Goal: Task Accomplishment & Management: Manage account settings

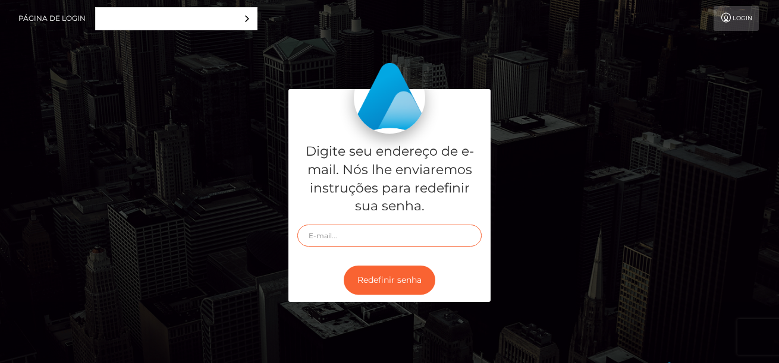
click at [398, 239] on input "text" at bounding box center [389, 236] width 184 height 22
type input "[EMAIL_ADDRESS][DOMAIN_NAME]"
click at [344, 266] on button "Redefinir senha" at bounding box center [390, 280] width 92 height 29
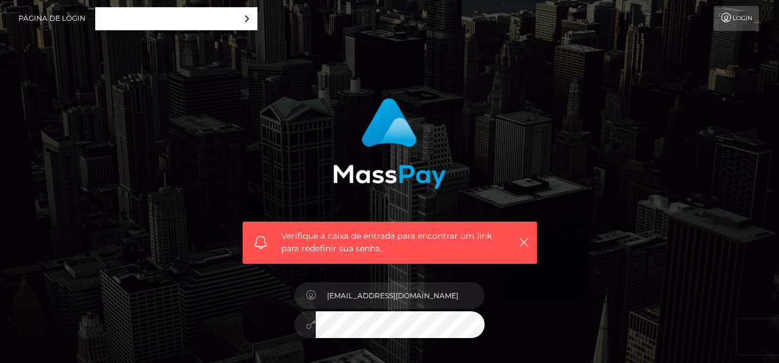
scroll to position [100, 0]
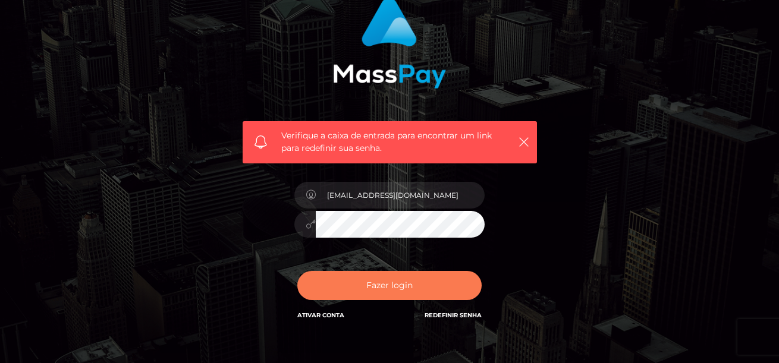
click at [439, 281] on button "Fazer login" at bounding box center [389, 285] width 184 height 29
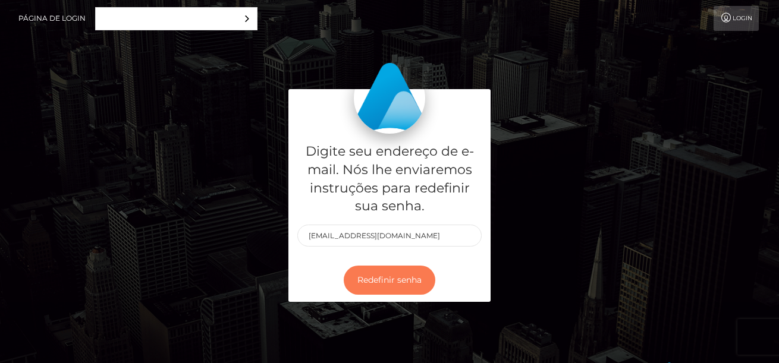
click at [410, 283] on button "Redefinir senha" at bounding box center [390, 280] width 92 height 29
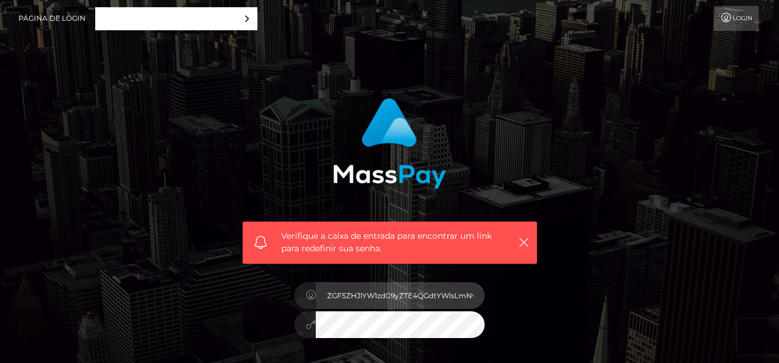
click at [388, 297] on input "ZGF5ZHJlYW1zdG9yZTE4QGdtYWlsLmNvbQ==" at bounding box center [400, 295] width 169 height 27
click at [389, 300] on input "ZGF5ZHJlYW1zdG9yZTE4QGdtYWlsLmNvbQ==" at bounding box center [400, 295] width 169 height 27
type input "[EMAIL_ADDRESS][DOMAIN_NAME]"
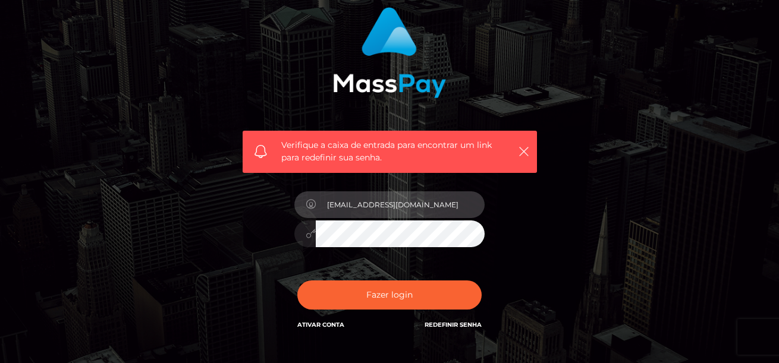
scroll to position [168, 0]
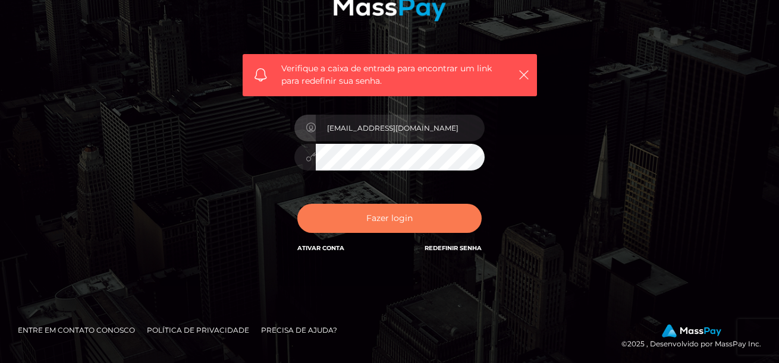
click at [370, 216] on button "Fazer login" at bounding box center [389, 218] width 184 height 29
